Goal: Task Accomplishment & Management: Manage account settings

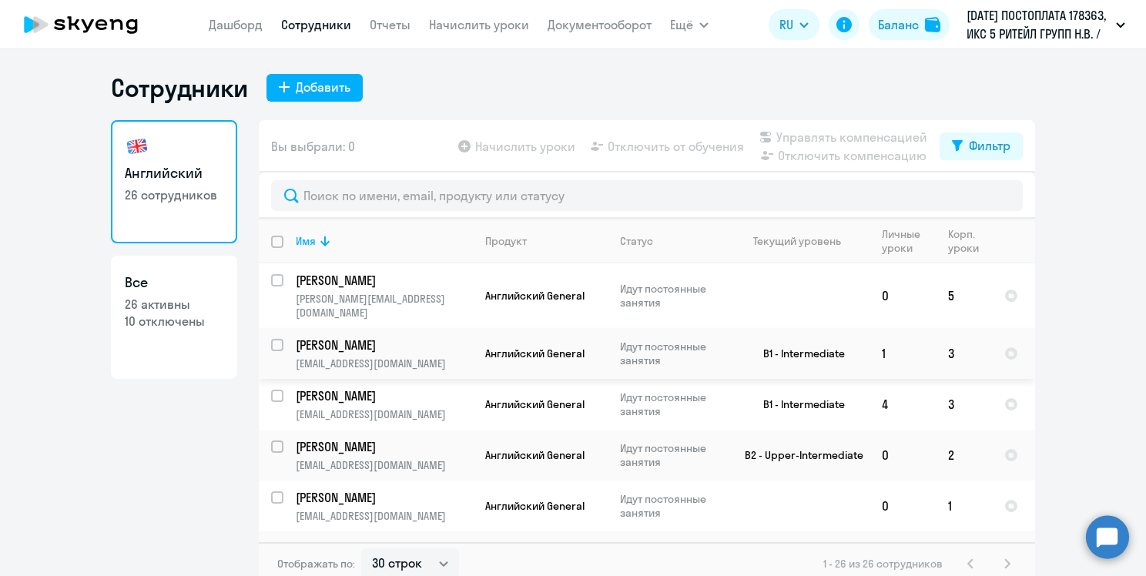
select select "30"
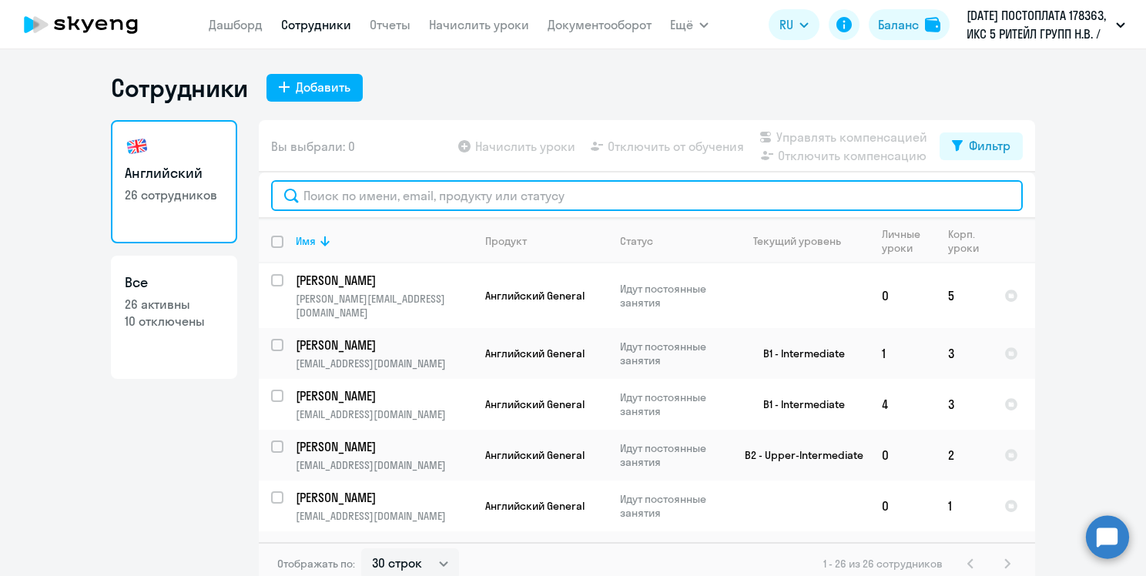
click at [408, 200] on input "text" at bounding box center [647, 195] width 752 height 31
type input "p"
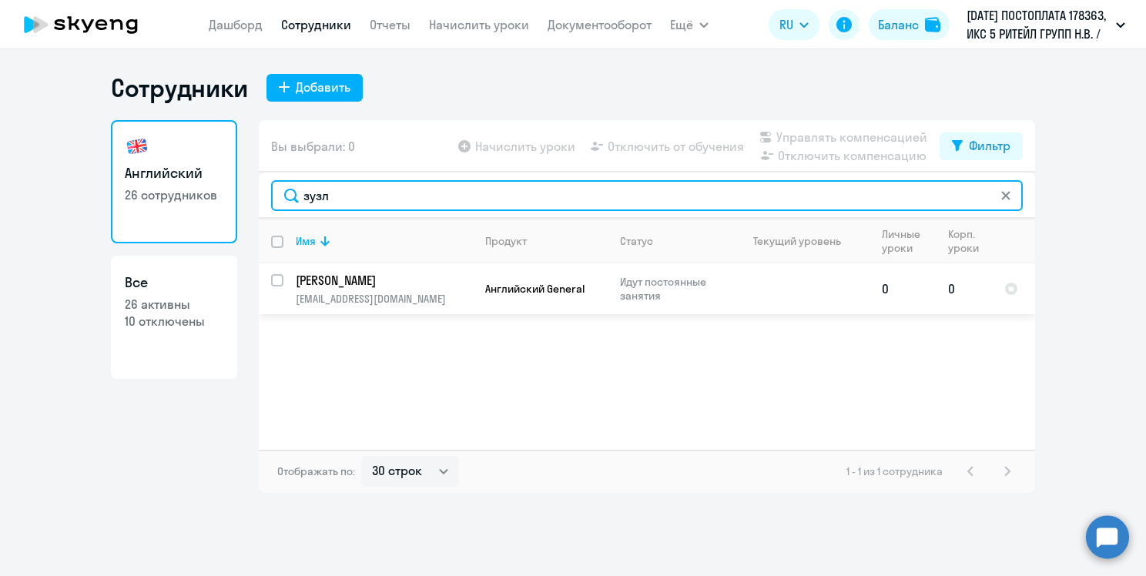
type input "зузл"
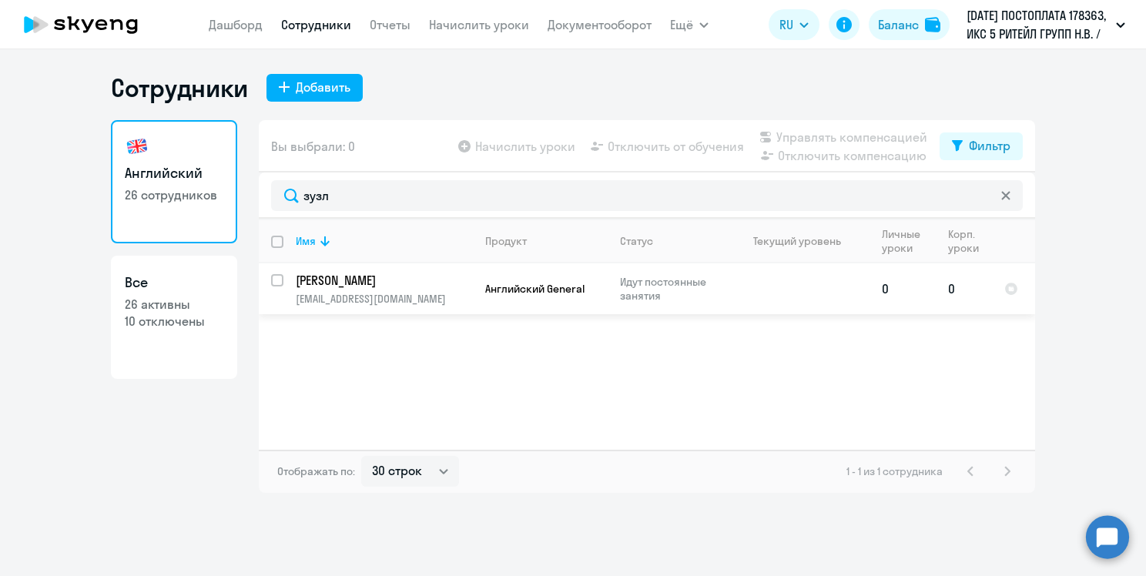
click at [351, 293] on p "[EMAIL_ADDRESS][DOMAIN_NAME]" at bounding box center [384, 299] width 176 height 14
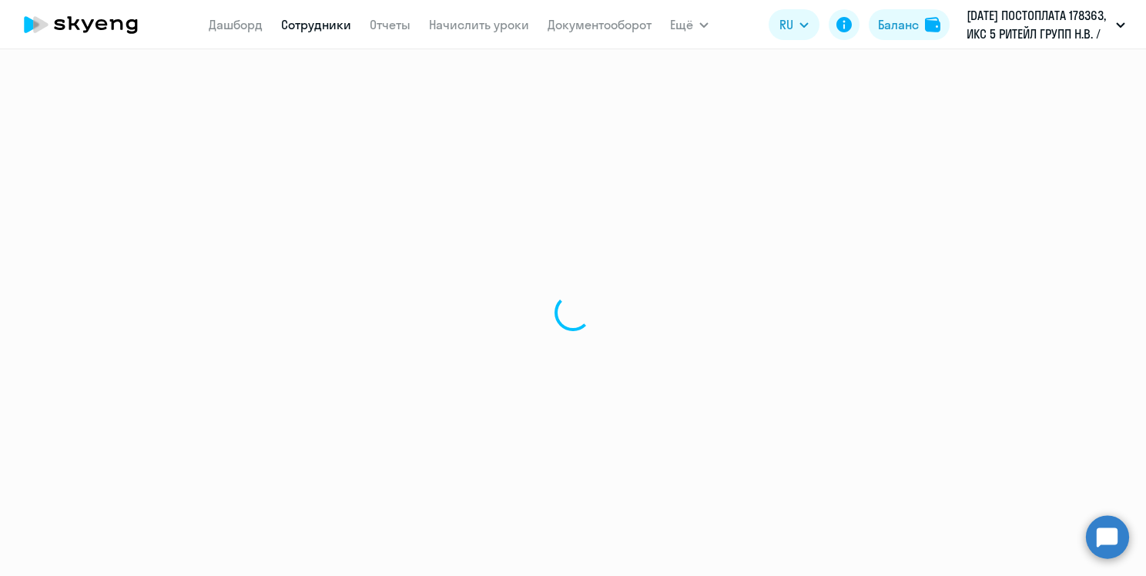
select select "english"
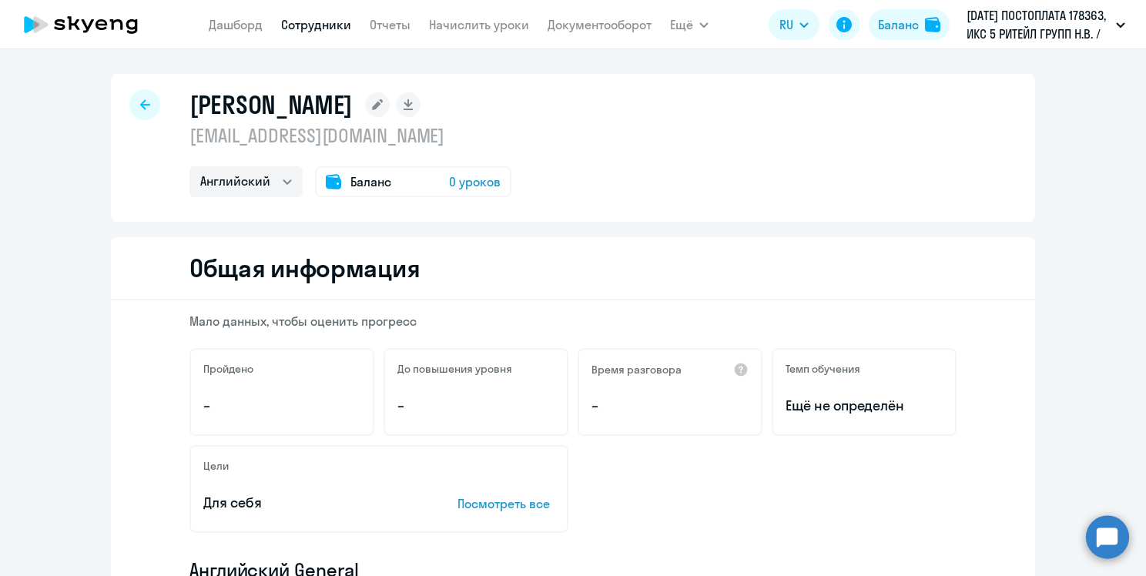
click at [129, 104] on div at bounding box center [144, 104] width 31 height 31
select select "30"
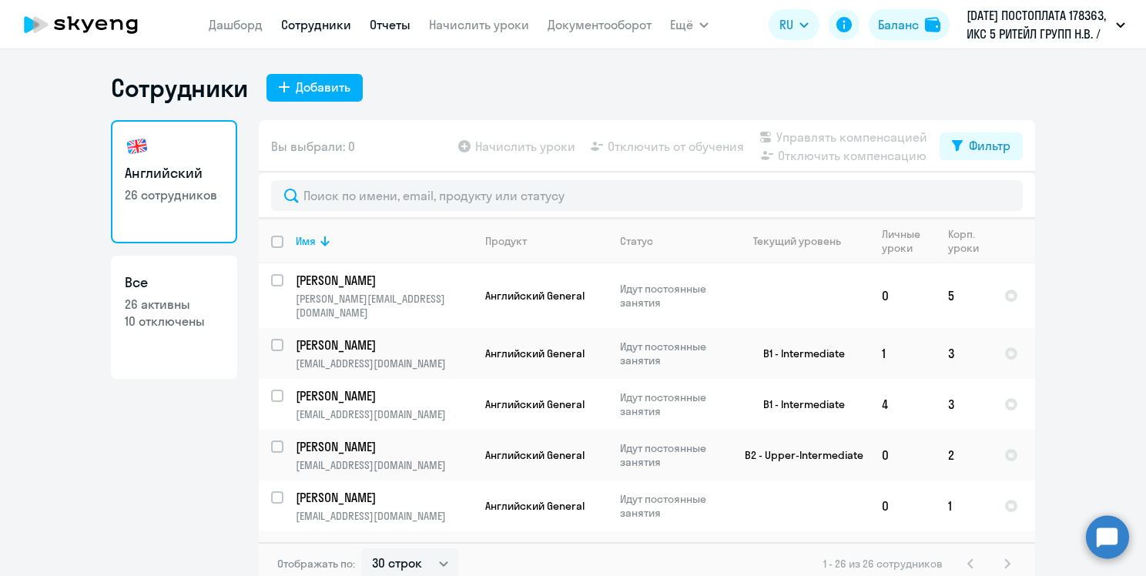
click at [387, 26] on link "Отчеты" at bounding box center [390, 24] width 41 height 15
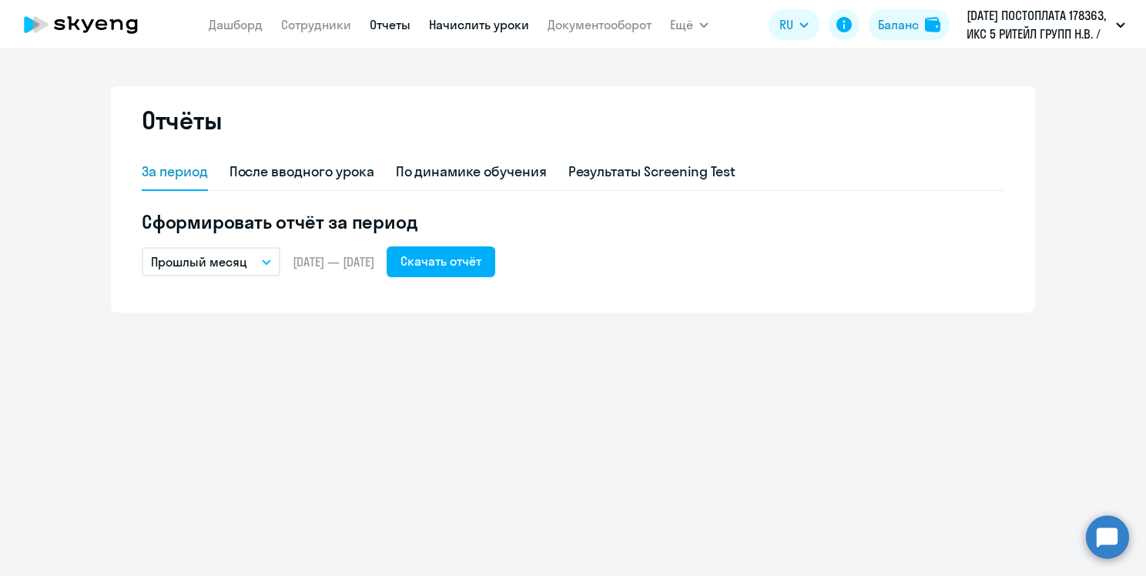
click at [490, 27] on link "Начислить уроки" at bounding box center [479, 24] width 100 height 15
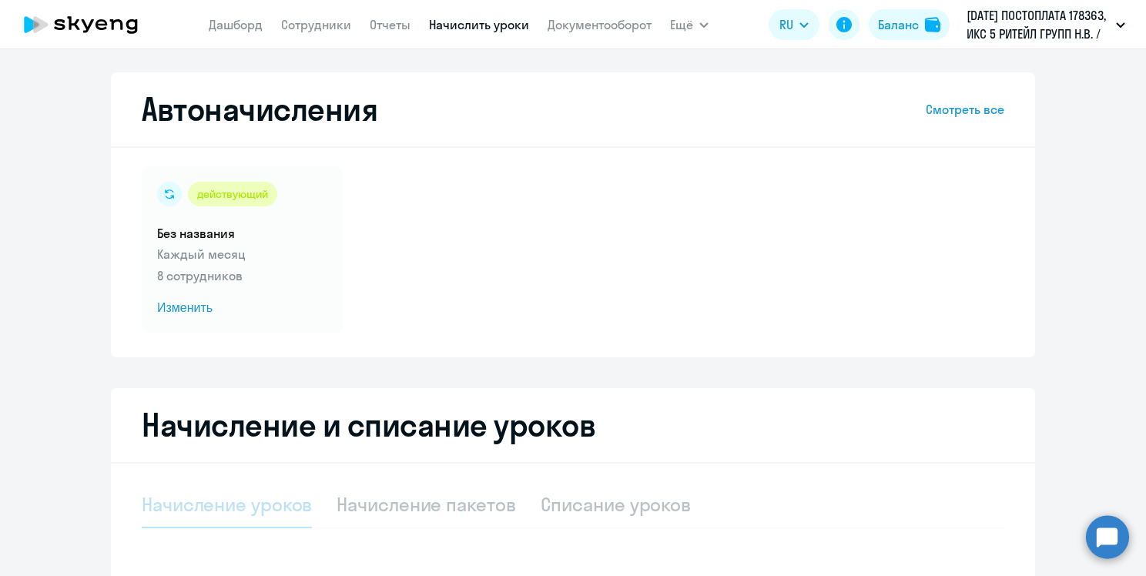
select select "10"
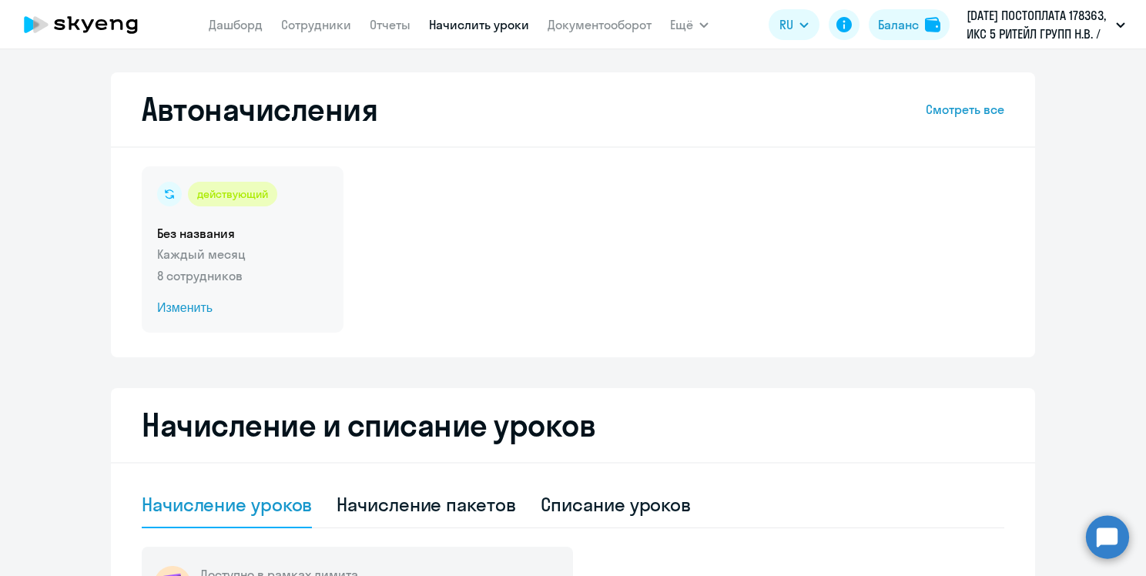
click at [229, 235] on h5 "Без названия" at bounding box center [242, 233] width 171 height 17
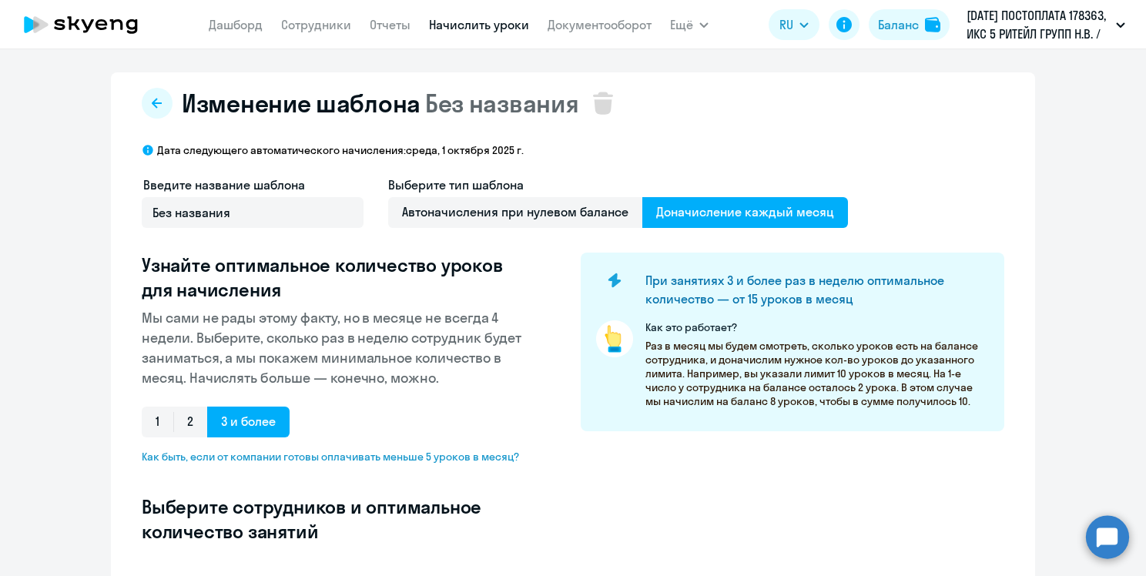
select select "10"
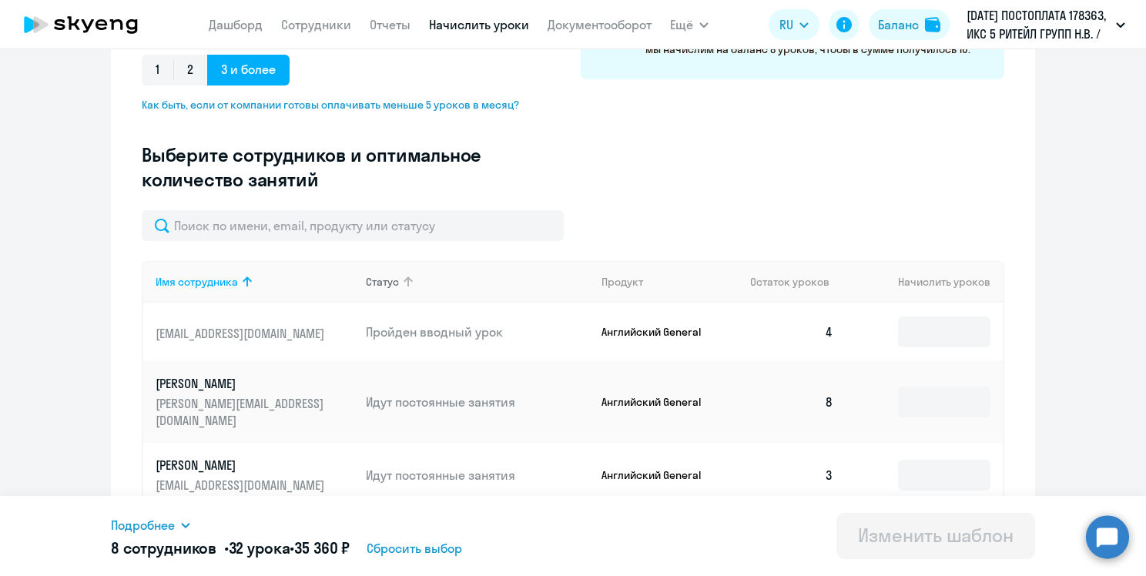
scroll to position [385, 0]
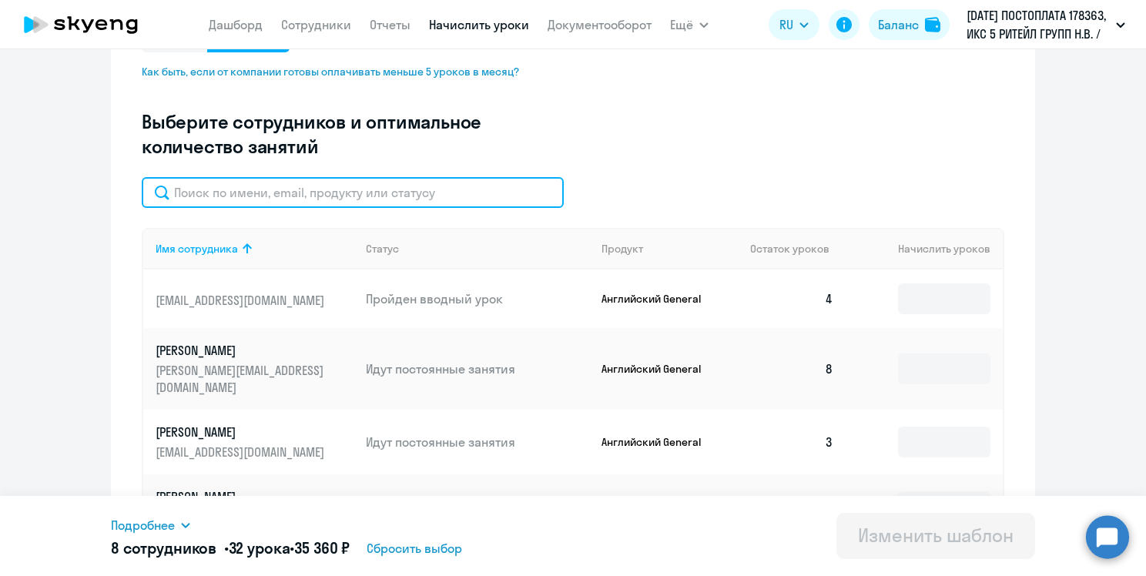
click at [335, 202] on input "text" at bounding box center [353, 192] width 422 height 31
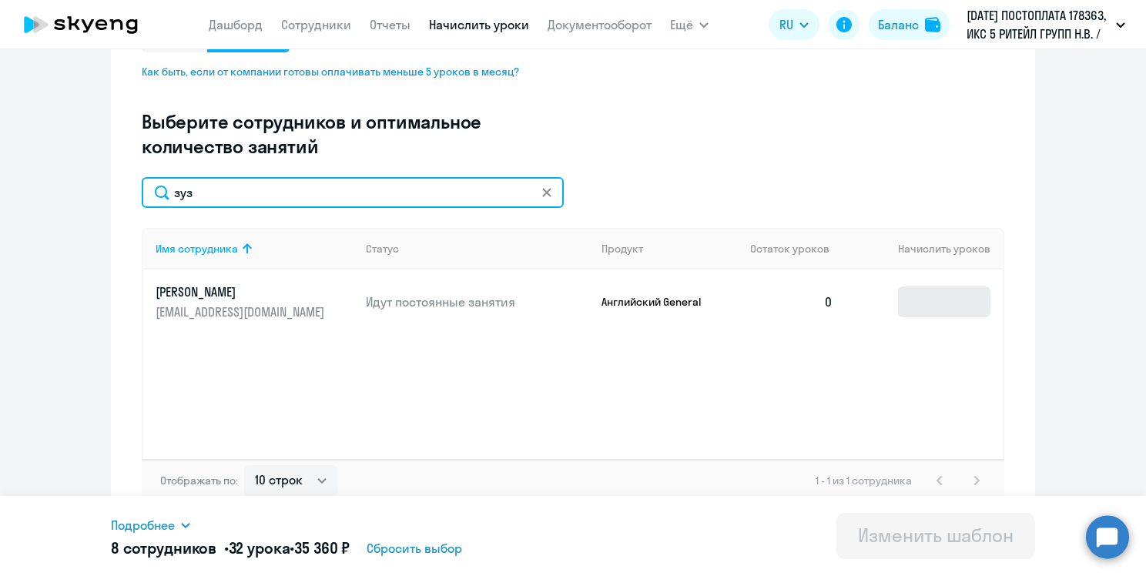
type input "зуз"
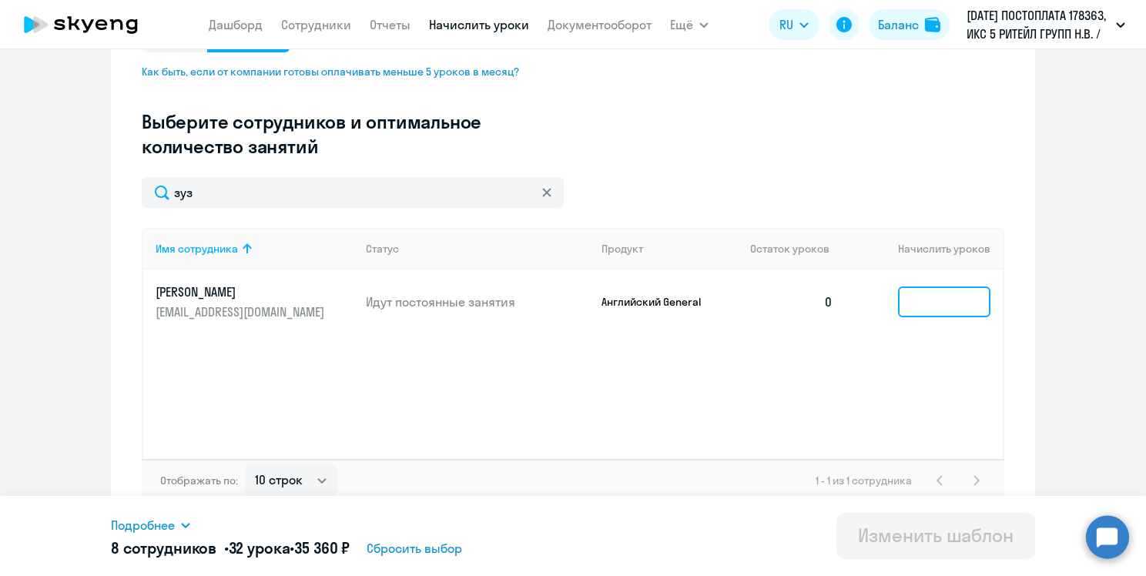
click at [903, 300] on input at bounding box center [944, 301] width 92 height 31
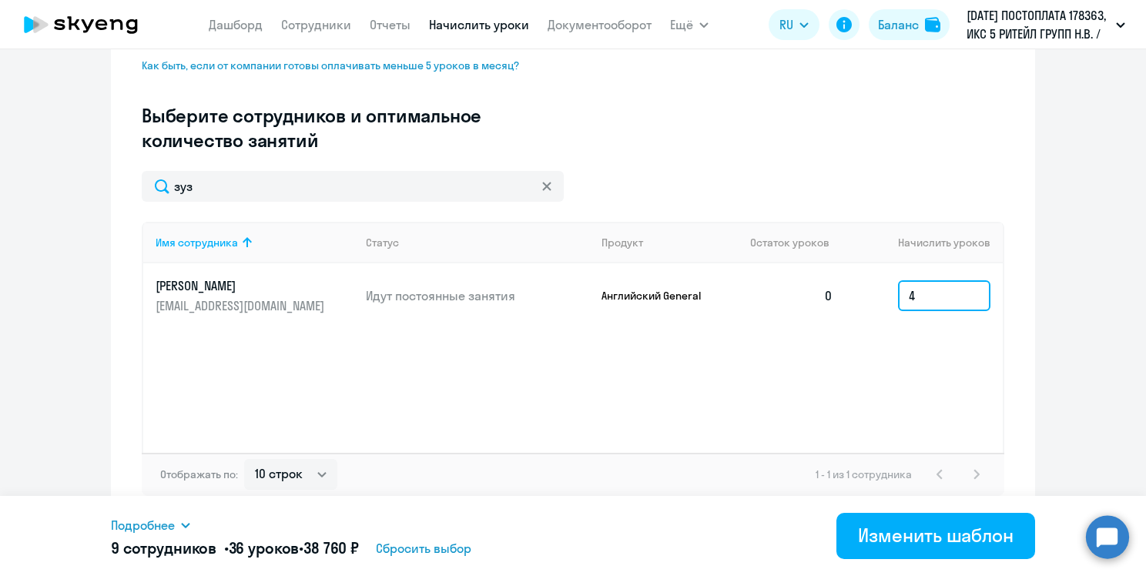
scroll to position [397, 0]
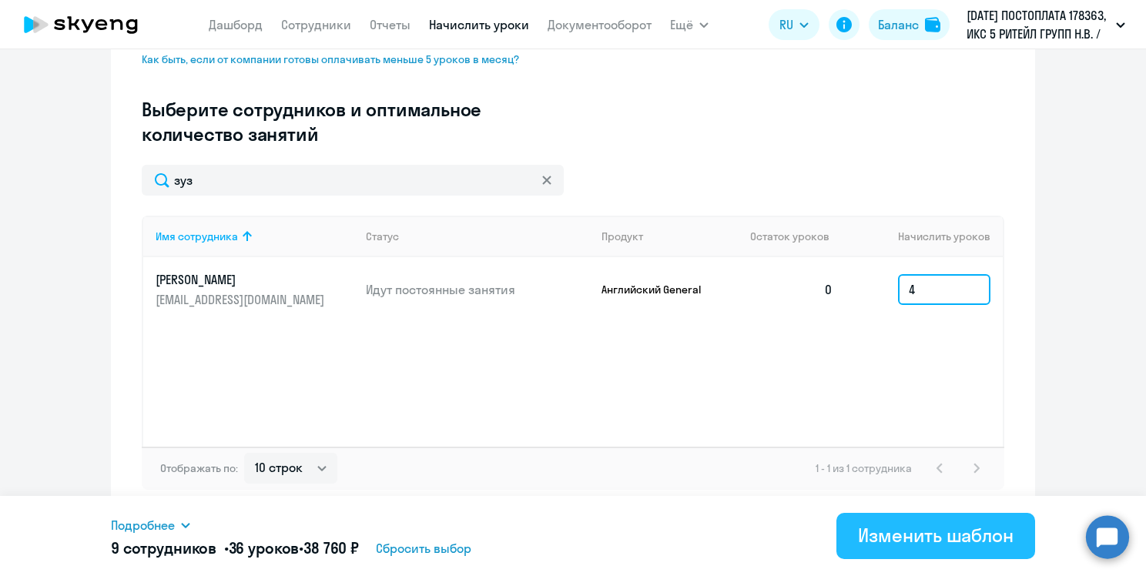
type input "4"
click at [889, 523] on div "Изменить шаблон" at bounding box center [936, 535] width 156 height 25
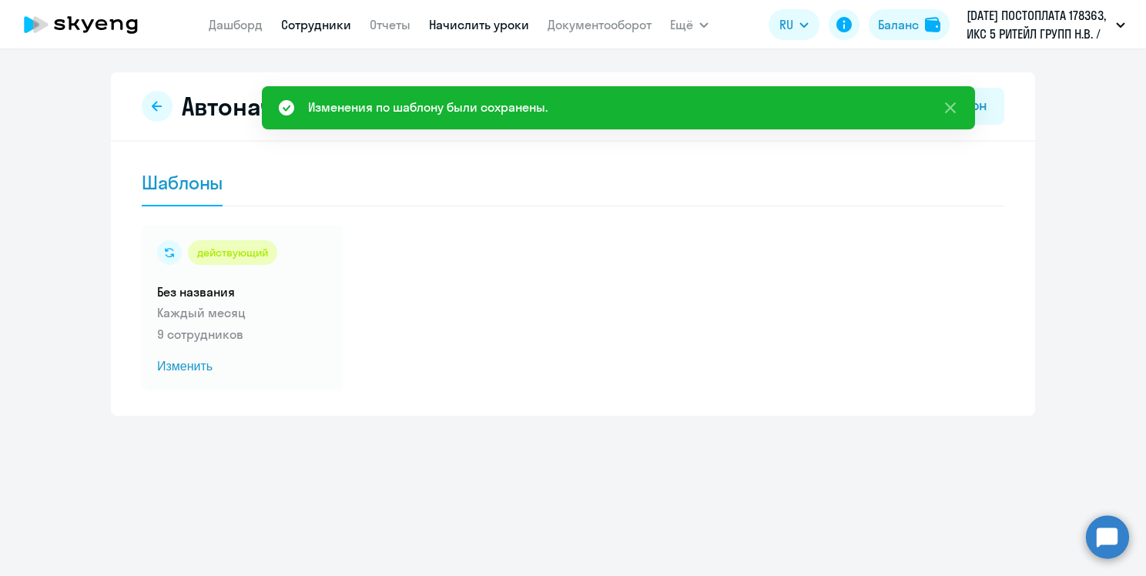
click at [321, 18] on link "Сотрудники" at bounding box center [316, 24] width 70 height 15
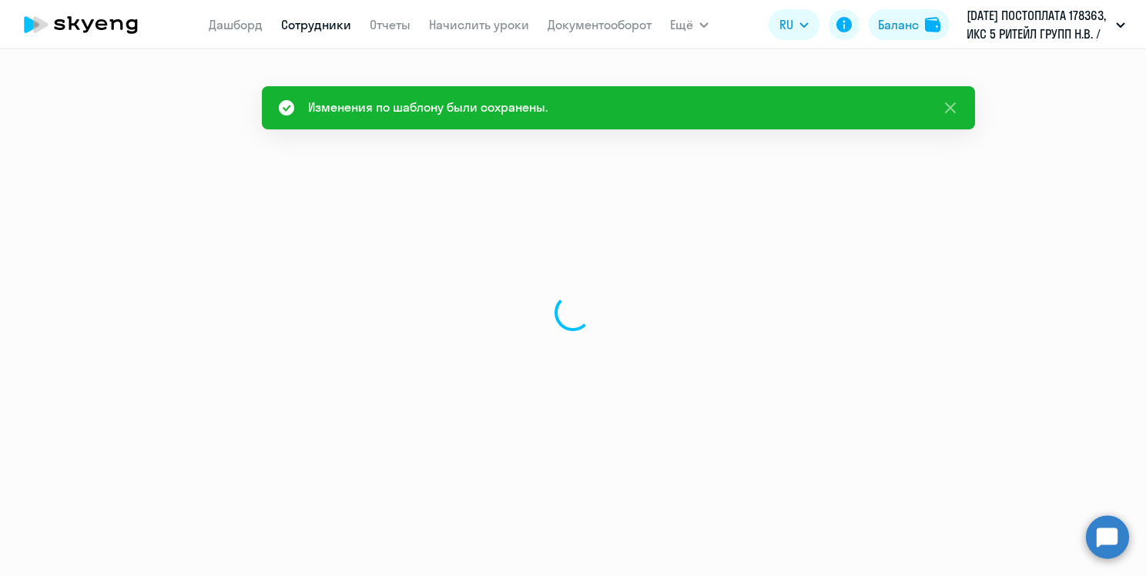
select select "30"
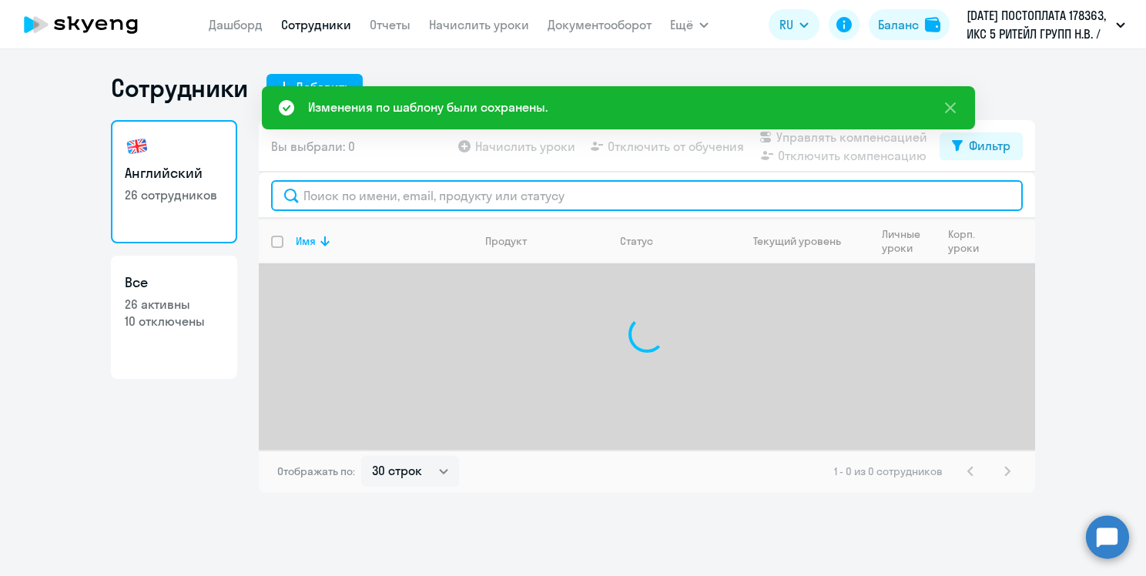
click at [480, 201] on input "text" at bounding box center [647, 195] width 752 height 31
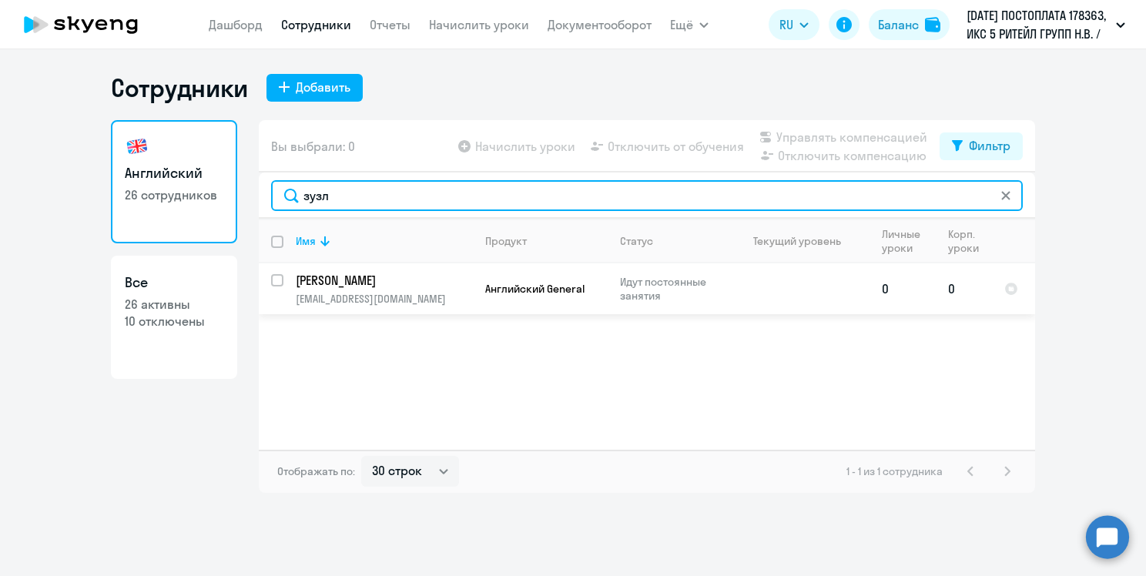
type input "зузл"
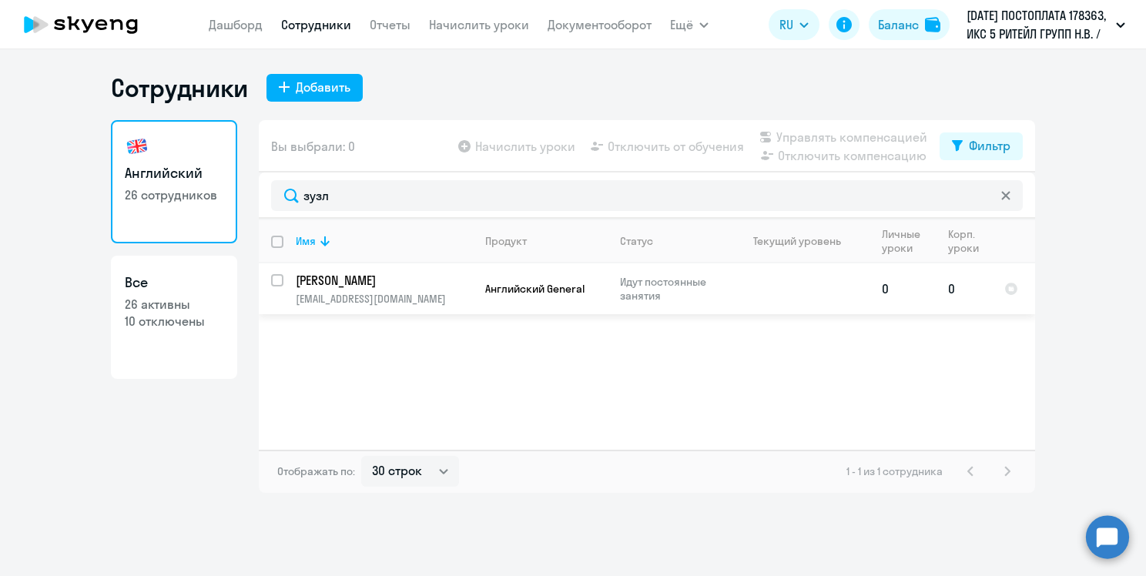
click at [936, 287] on td "0" at bounding box center [964, 288] width 56 height 51
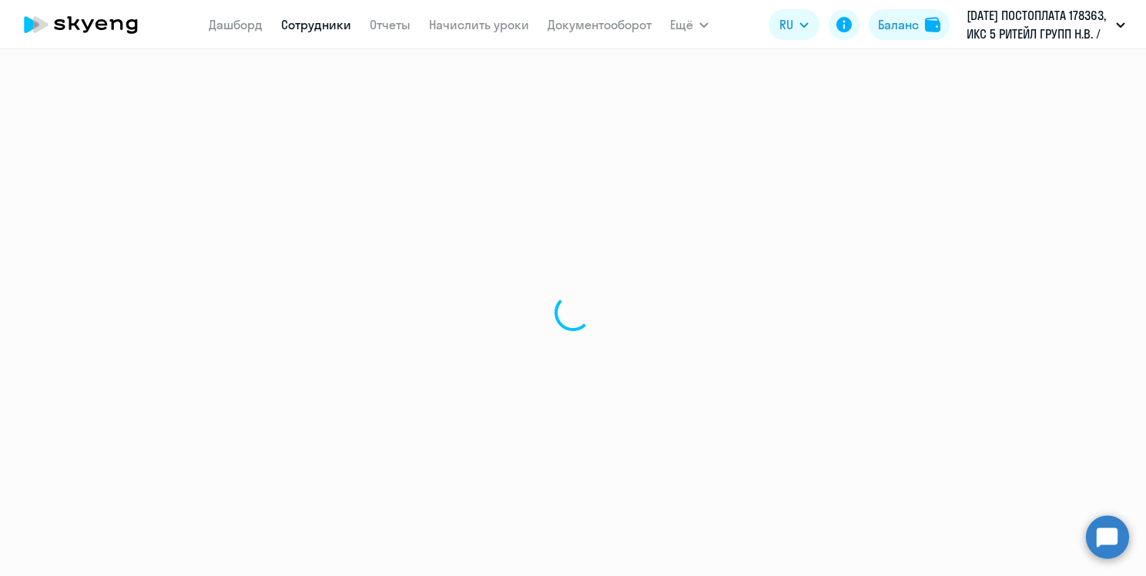
select select "english"
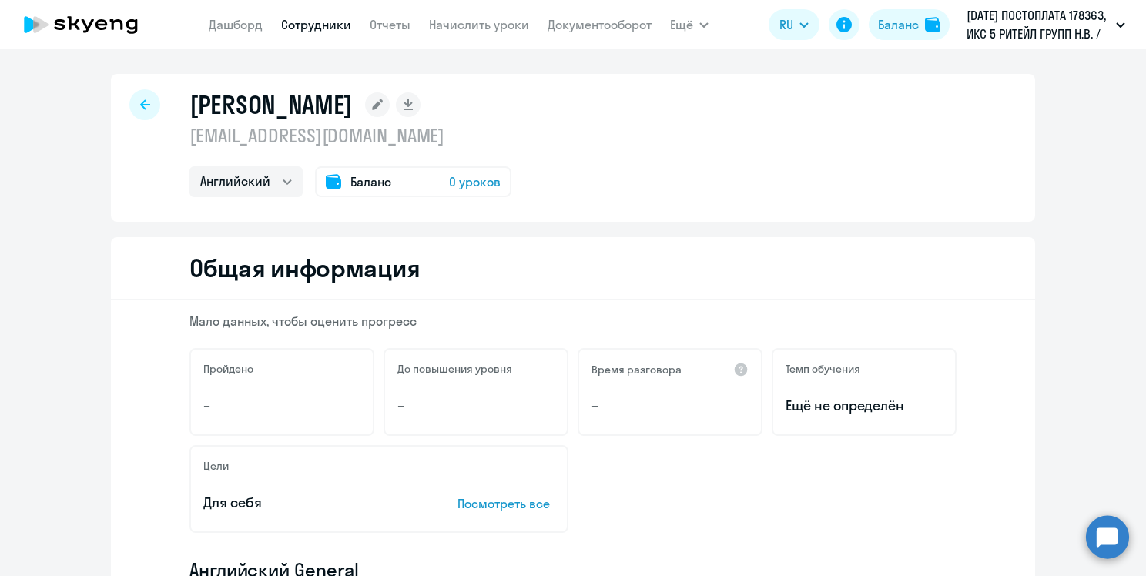
click at [435, 190] on div "Баланс 0 уроков" at bounding box center [413, 181] width 196 height 31
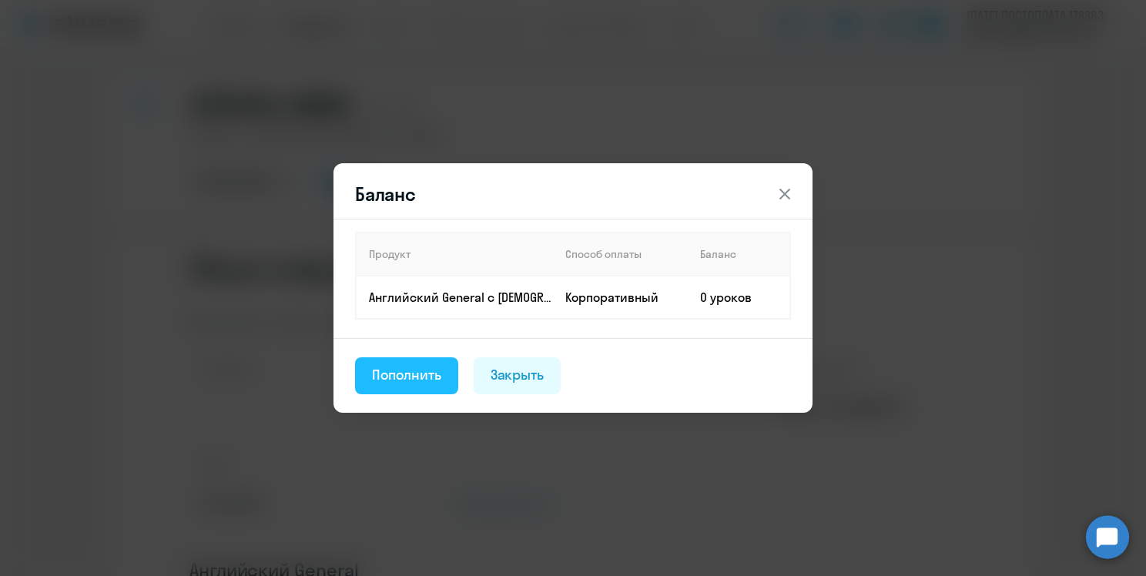
click at [419, 367] on div "Пополнить" at bounding box center [406, 375] width 69 height 20
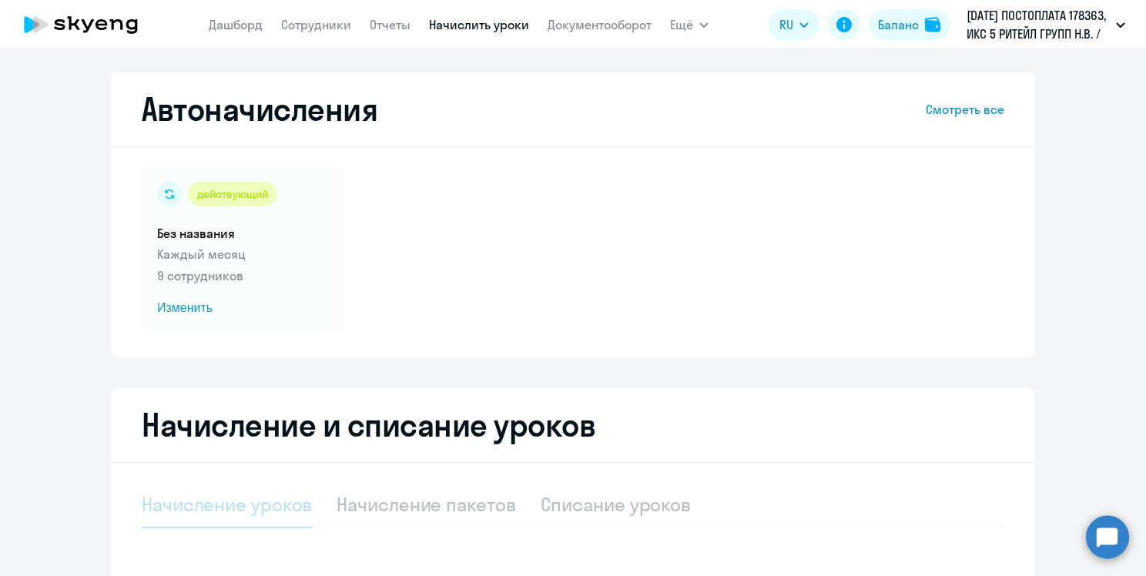
select select "10"
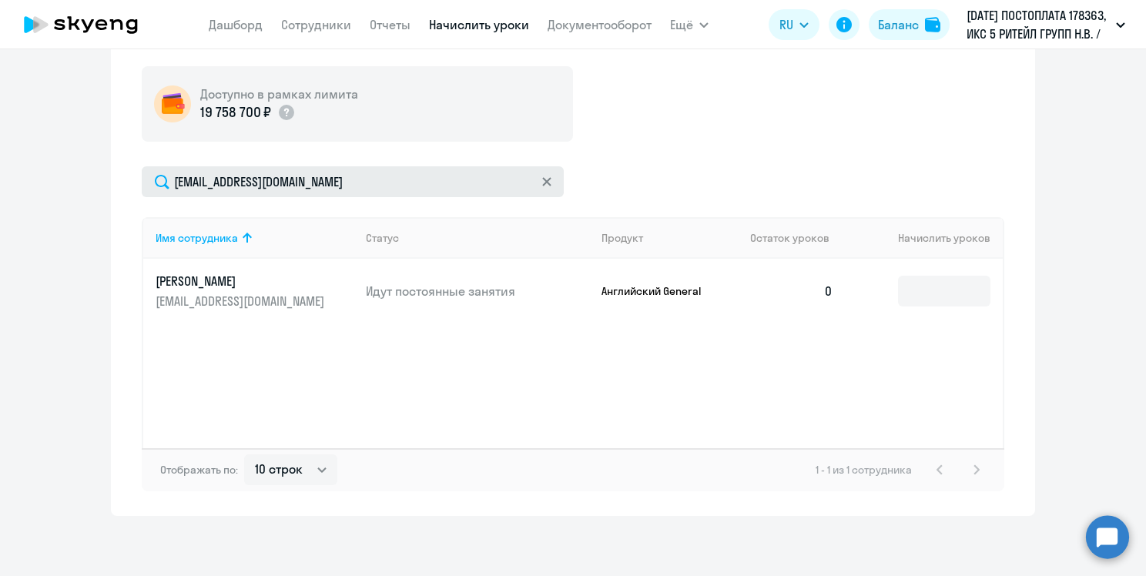
scroll to position [482, 0]
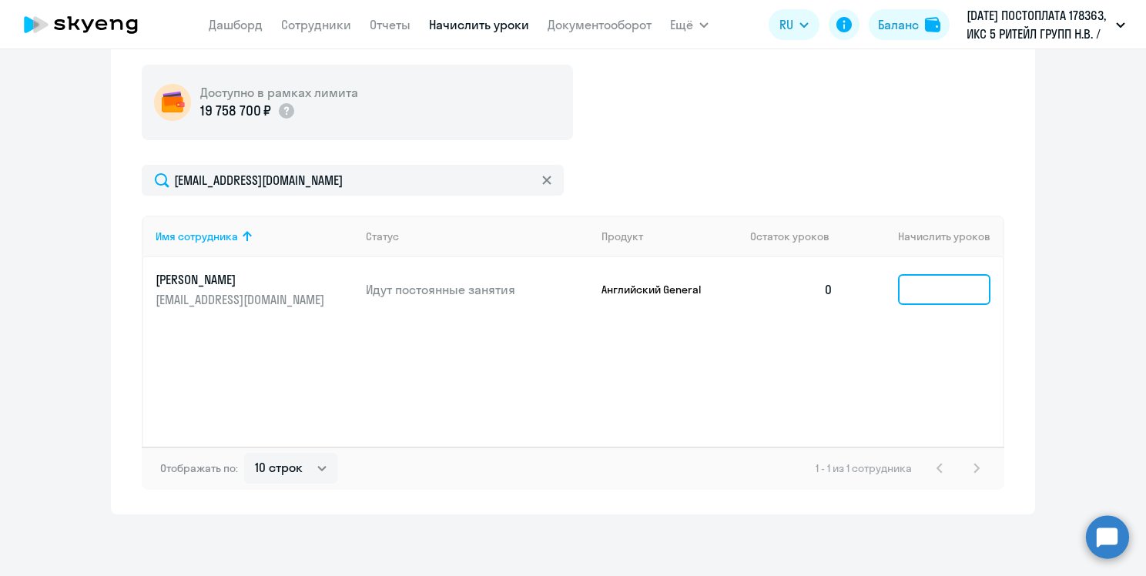
click at [912, 296] on input at bounding box center [944, 289] width 92 height 31
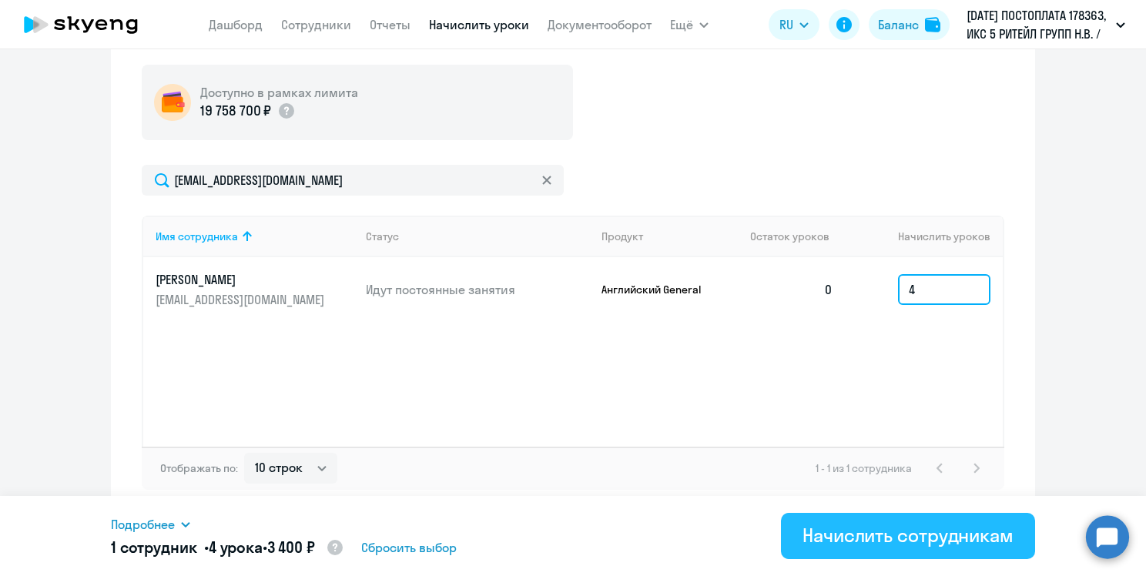
type input "4"
click at [827, 519] on button "Начислить сотрудникам" at bounding box center [908, 536] width 254 height 46
